Goal: Task Accomplishment & Management: Complete application form

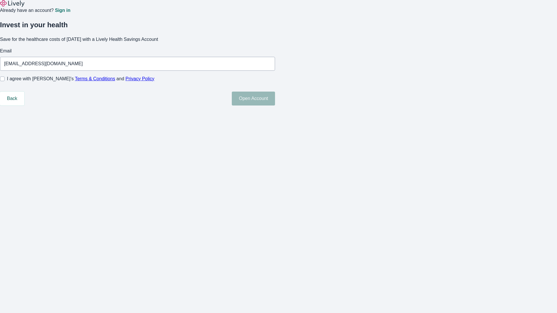
click at [5, 81] on input "I agree with Lively’s Terms & Conditions and Privacy Policy" at bounding box center [2, 79] width 5 height 5
checkbox input "true"
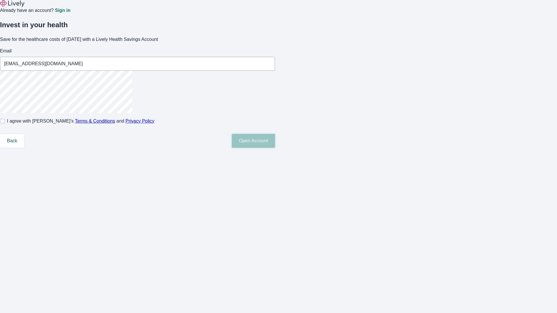
click at [275, 148] on button "Open Account" at bounding box center [253, 141] width 43 height 14
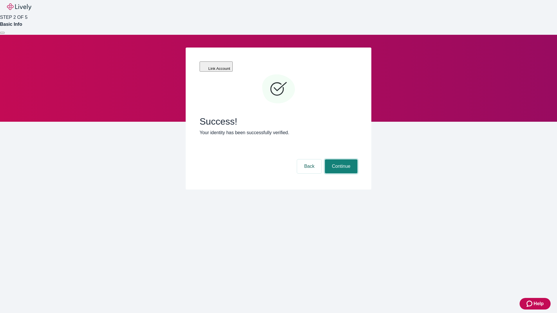
click at [340, 160] on button "Continue" at bounding box center [341, 167] width 33 height 14
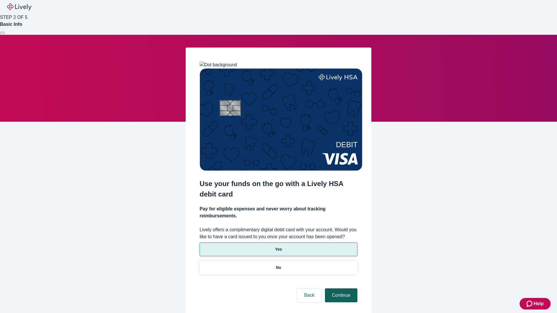
click at [340, 289] on button "Continue" at bounding box center [341, 296] width 33 height 14
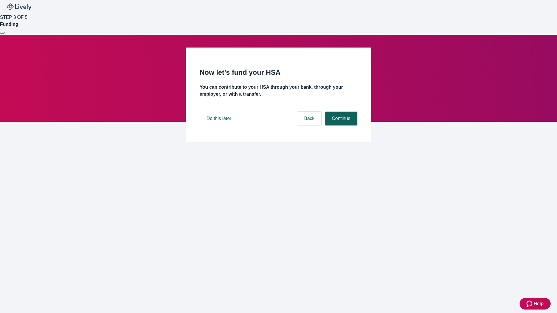
click at [340, 126] on button "Continue" at bounding box center [341, 119] width 33 height 14
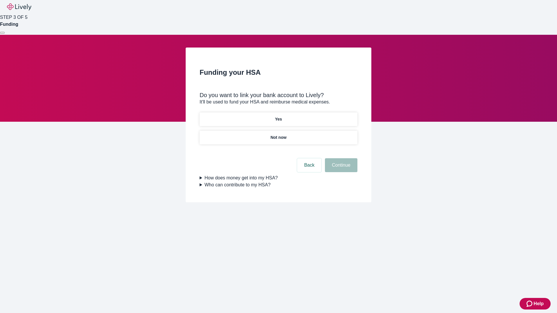
click at [278, 116] on p "Yes" at bounding box center [278, 119] width 7 height 6
click at [340, 158] on button "Continue" at bounding box center [341, 165] width 33 height 14
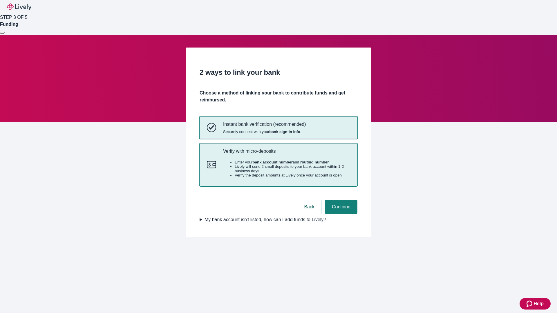
click at [287, 154] on p "Verify with micro-deposits" at bounding box center [286, 152] width 127 height 6
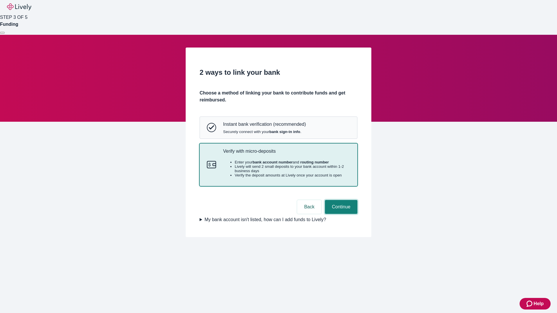
click at [340, 214] on button "Continue" at bounding box center [341, 207] width 33 height 14
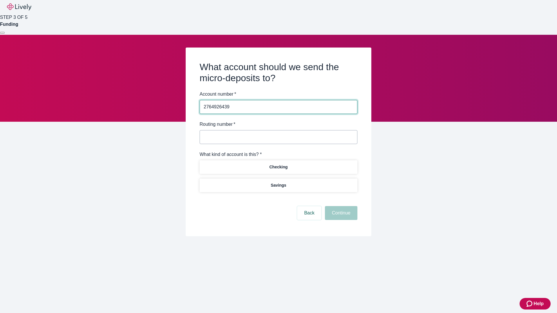
type input "2764926439"
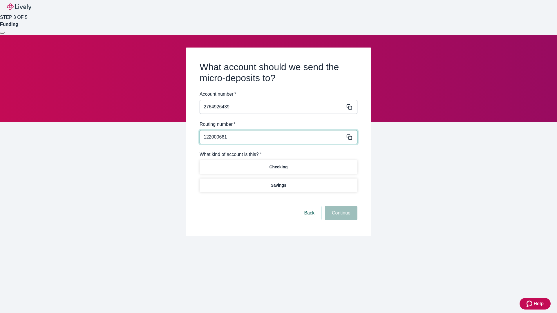
type input "122000661"
click at [278, 167] on p "Checking" at bounding box center [278, 167] width 18 height 6
click at [340, 214] on button "Continue" at bounding box center [341, 213] width 33 height 14
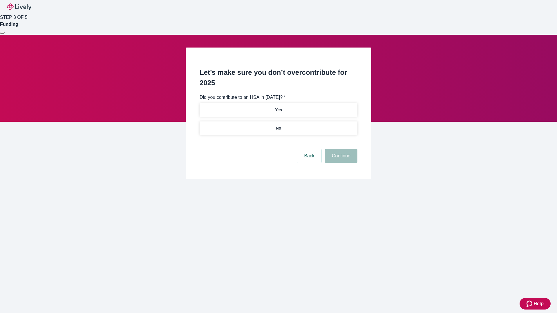
click at [278, 125] on p "No" at bounding box center [279, 128] width 6 height 6
click at [340, 149] on button "Continue" at bounding box center [341, 156] width 33 height 14
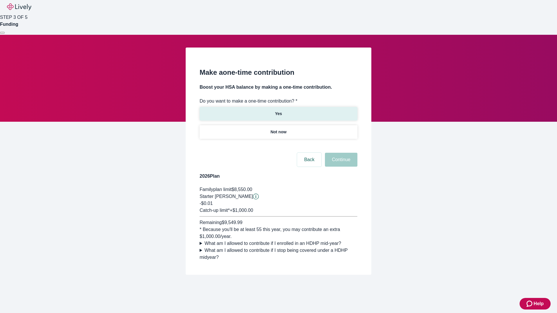
click at [278, 111] on p "Yes" at bounding box center [278, 114] width 7 height 6
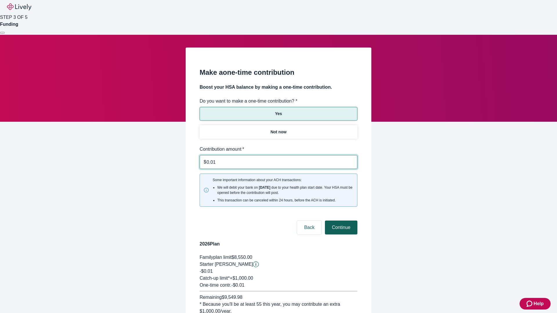
click at [340, 221] on button "Continue" at bounding box center [341, 228] width 33 height 14
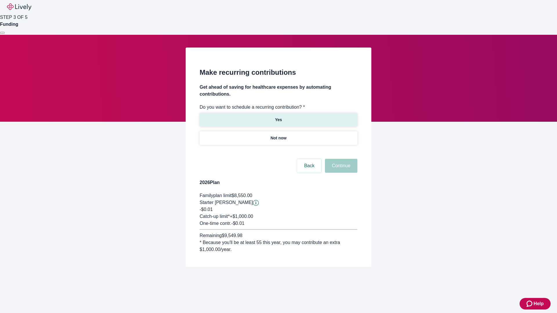
click at [278, 117] on p "Yes" at bounding box center [278, 120] width 7 height 6
click at [278, 152] on body "Help STEP 3 OF 5 Funding Make recurring contributions Get ahead of saving for h…" at bounding box center [278, 147] width 557 height 295
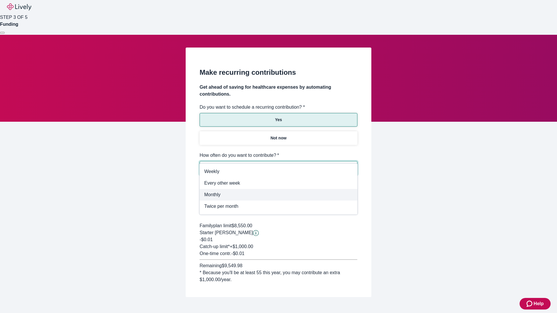
click at [279, 195] on span "Monthly" at bounding box center [278, 195] width 149 height 7
type input "Monthly"
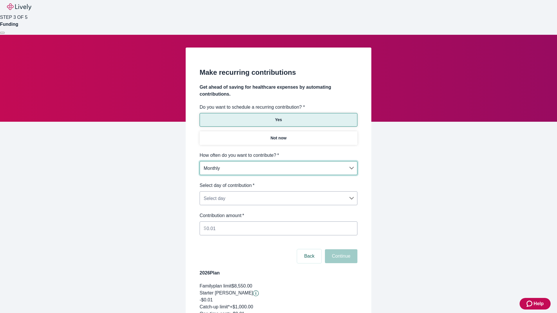
click at [278, 182] on body "Help STEP 3 OF 5 Funding Make recurring contributions Get ahead of saving for h…" at bounding box center [278, 193] width 557 height 386
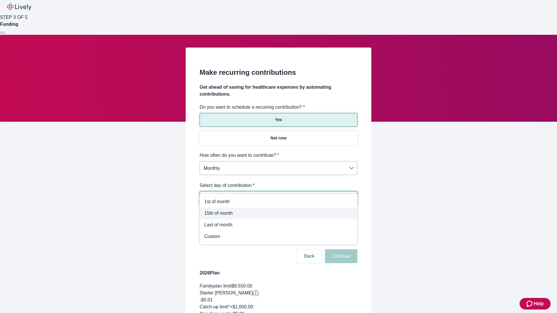
click at [279, 214] on span "15th of month" at bounding box center [278, 213] width 149 height 7
type input "Monthly15th"
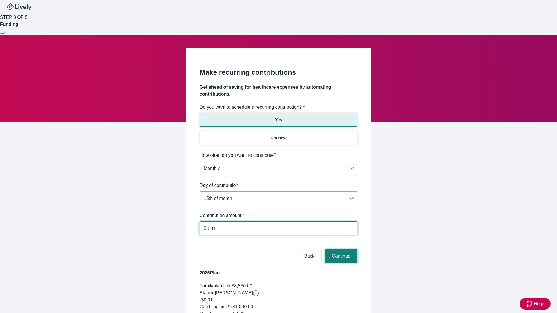
click at [340, 250] on button "Continue" at bounding box center [341, 257] width 33 height 14
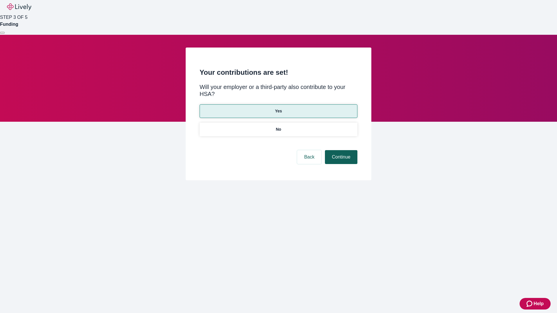
click at [340, 150] on button "Continue" at bounding box center [341, 157] width 33 height 14
